Goal: Navigation & Orientation: Find specific page/section

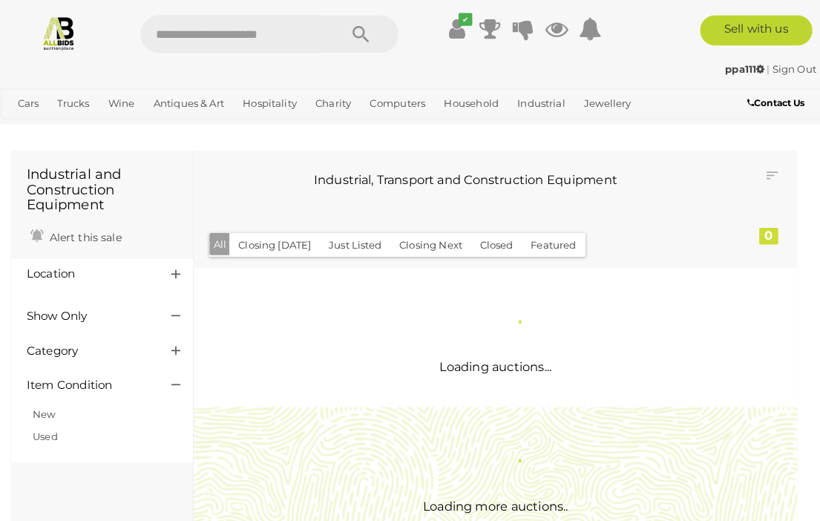
scroll to position [2, 0]
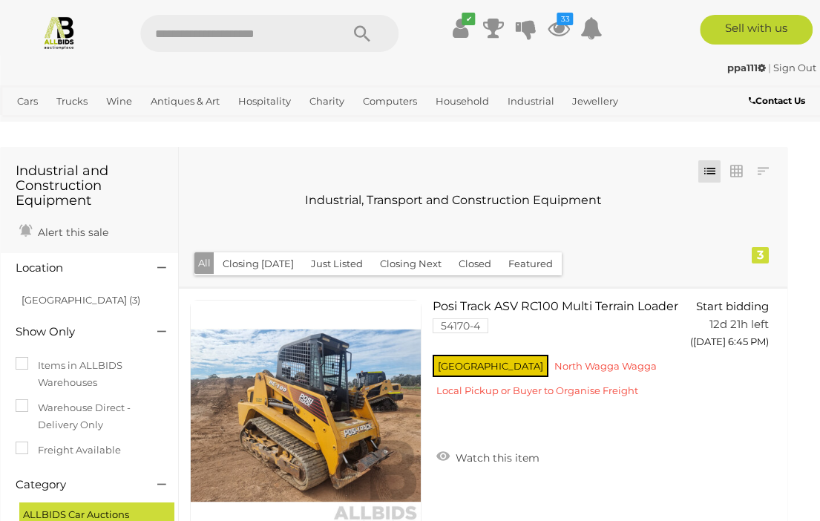
scroll to position [0, 10]
click at [62, 30] on img at bounding box center [59, 32] width 35 height 35
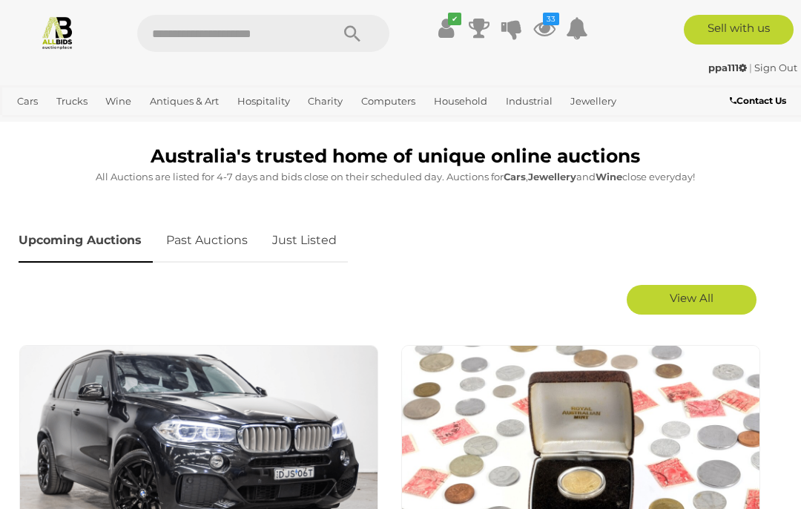
scroll to position [603, 0]
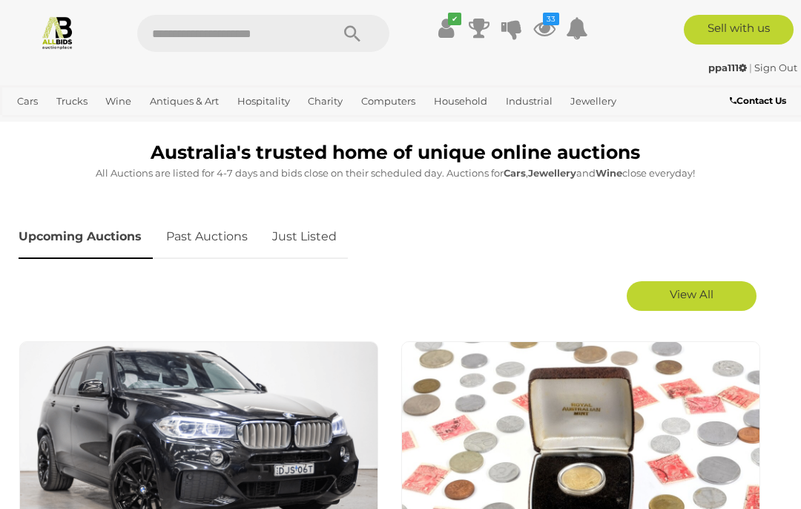
click at [306, 243] on link "Just Listed" at bounding box center [304, 237] width 87 height 44
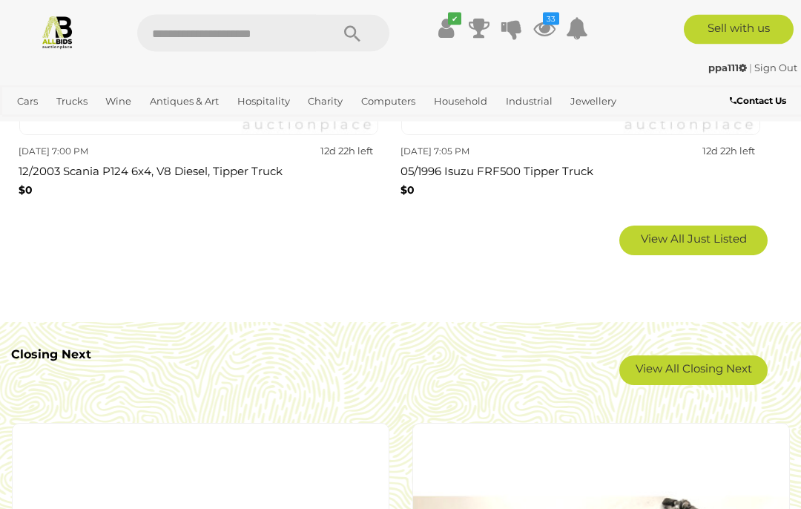
scroll to position [2543, 0]
click at [711, 231] on span "View All Just Listed" at bounding box center [694, 238] width 106 height 14
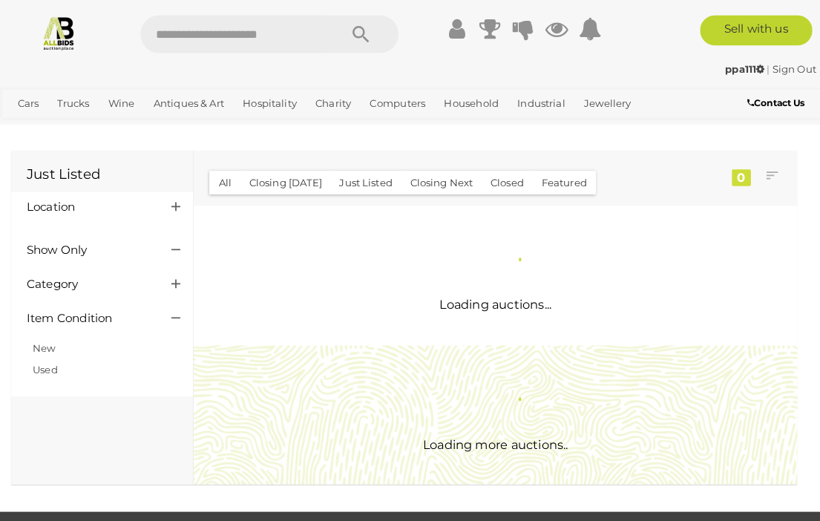
scroll to position [2, 0]
